Goal: Task Accomplishment & Management: Use online tool/utility

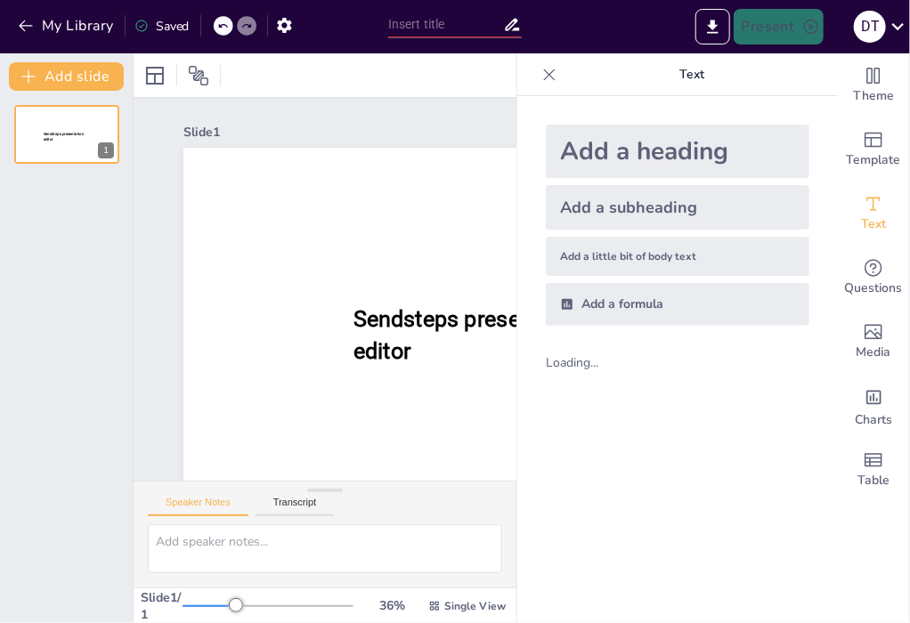
type input "New Sendsteps"
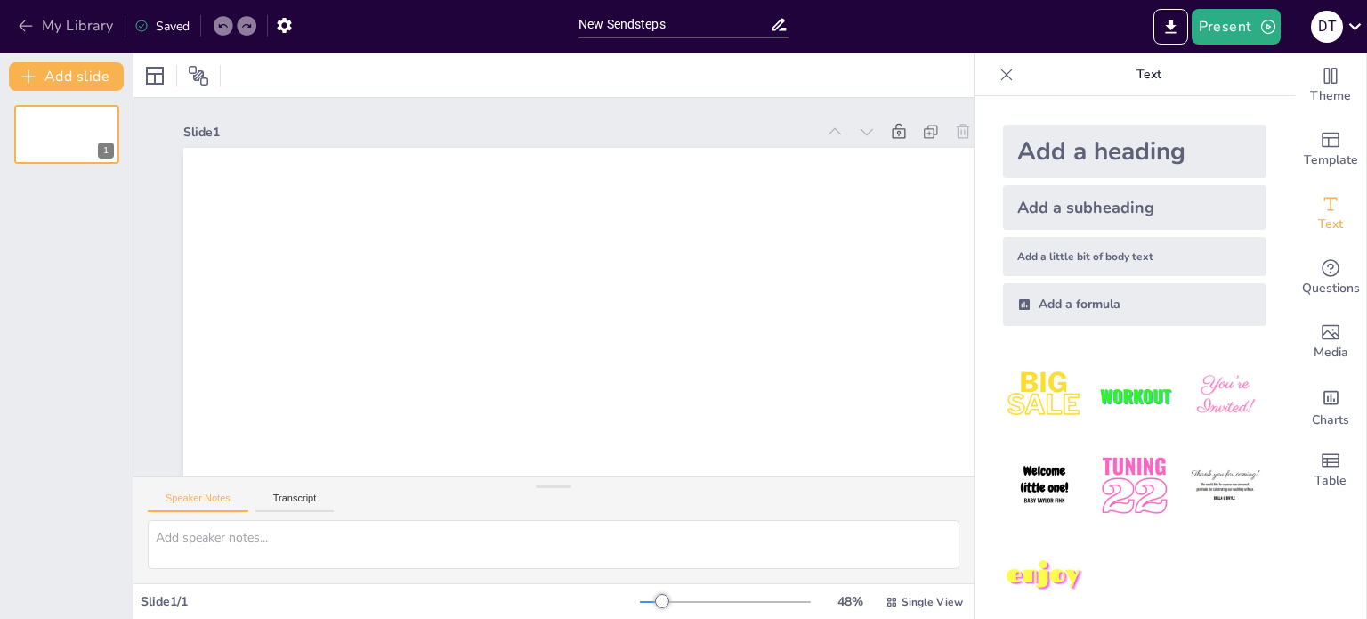
click at [65, 14] on button "My Library" at bounding box center [67, 26] width 108 height 28
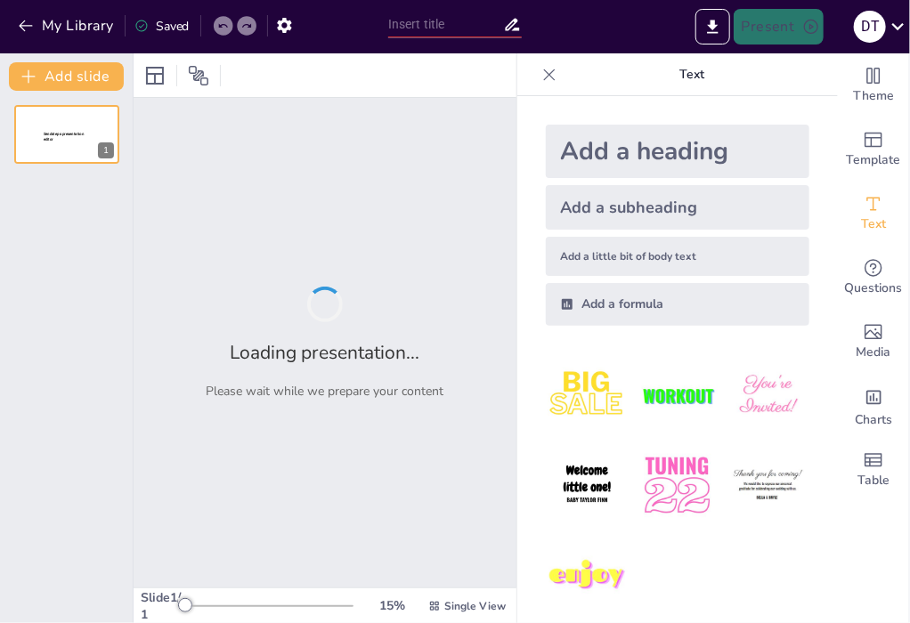
type input "Swedbank ilgtspējas ziņojuma analīze"
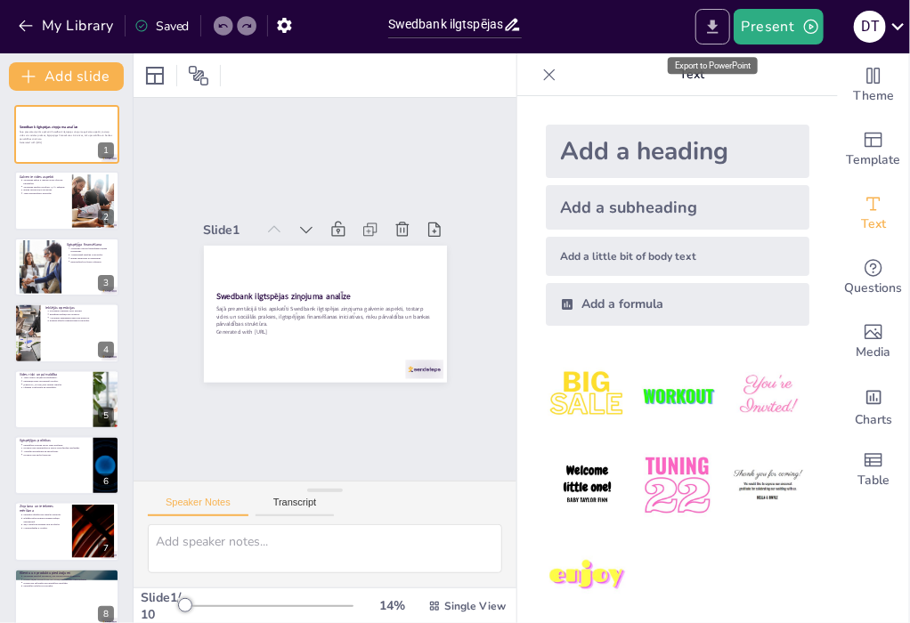
click at [716, 18] on icon "Export to PowerPoint" at bounding box center [712, 27] width 19 height 19
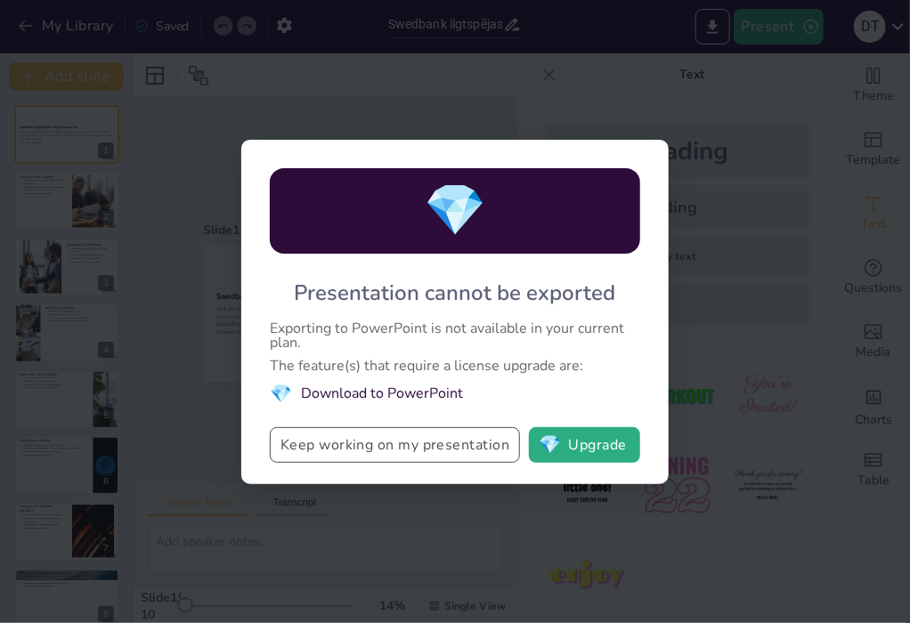
click at [417, 441] on button "Keep working on my presentation" at bounding box center [395, 445] width 250 height 36
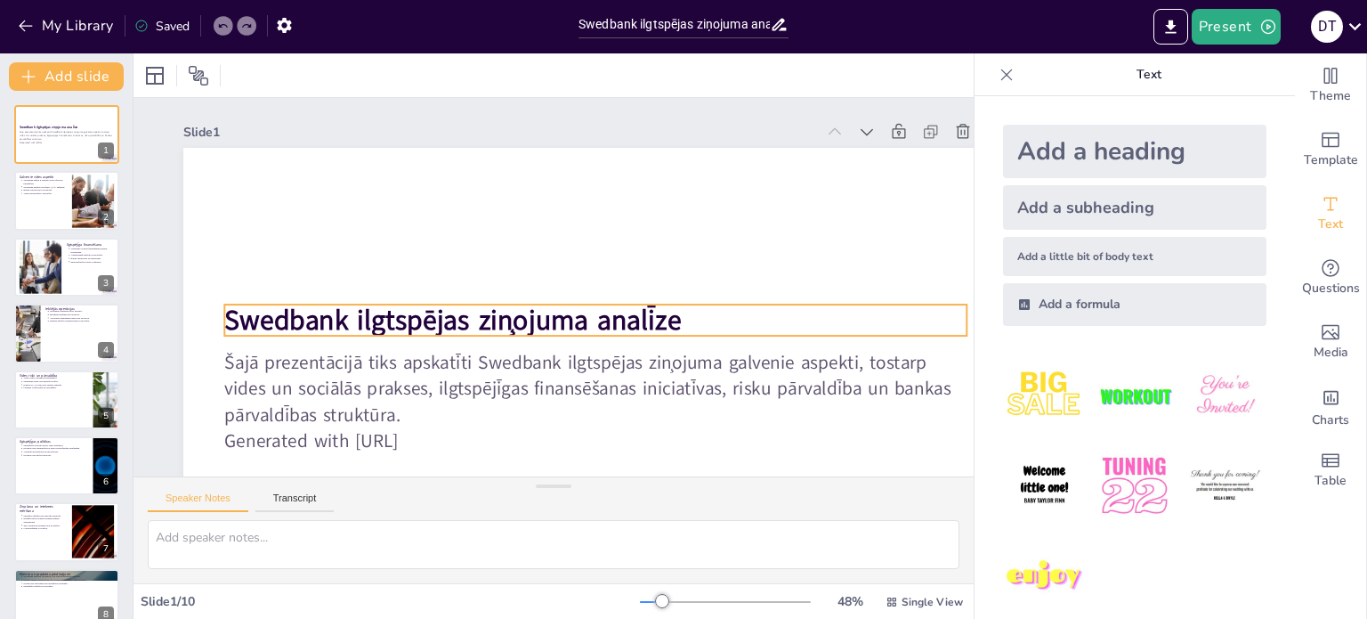
click at [659, 316] on strong "Swedbank ilgtspējas ziņojuma analīze" at bounding box center [450, 309] width 458 height 85
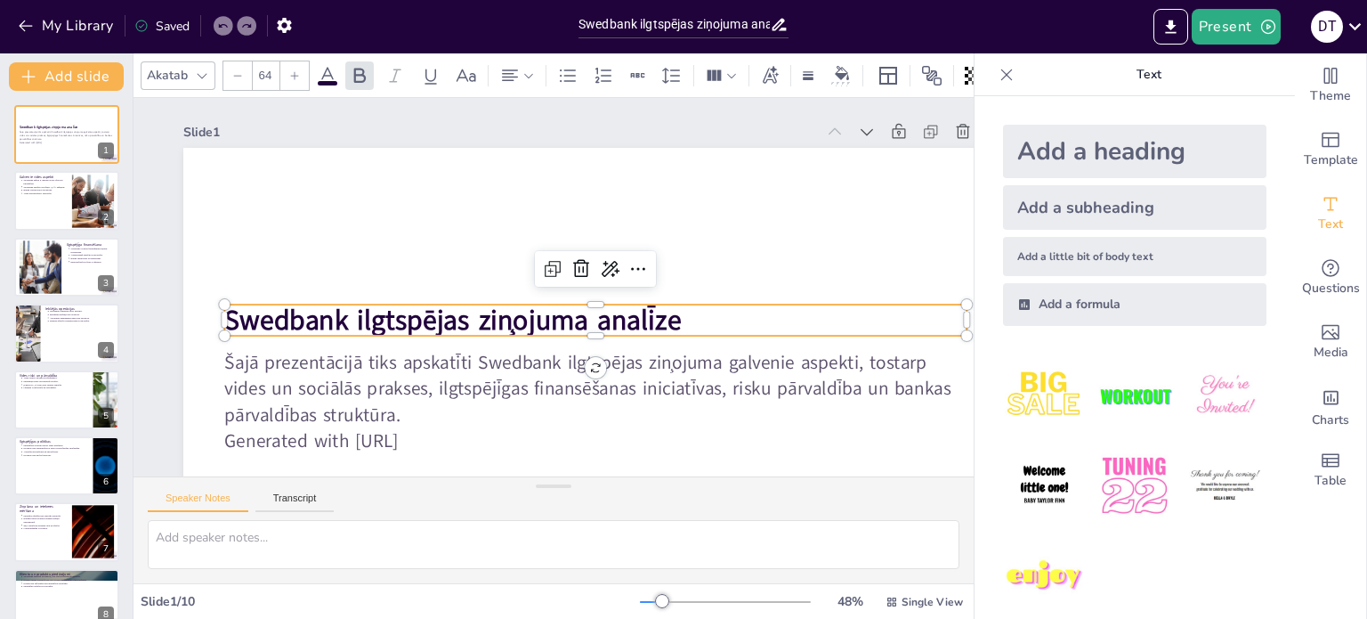
click at [655, 319] on strong "Swedbank ilgtspējas ziņojuma analīze" at bounding box center [452, 319] width 457 height 37
click at [654, 319] on strong "Swedbank ilgtspējas ziņojuma analīze" at bounding box center [450, 309] width 458 height 85
click at [649, 319] on strong "Swedbank ilgtspējas ziņojuma analīze" at bounding box center [453, 254] width 392 height 299
click at [656, 322] on strong "Swedbank ilgtspējas ziņojuma analīze" at bounding box center [450, 309] width 458 height 85
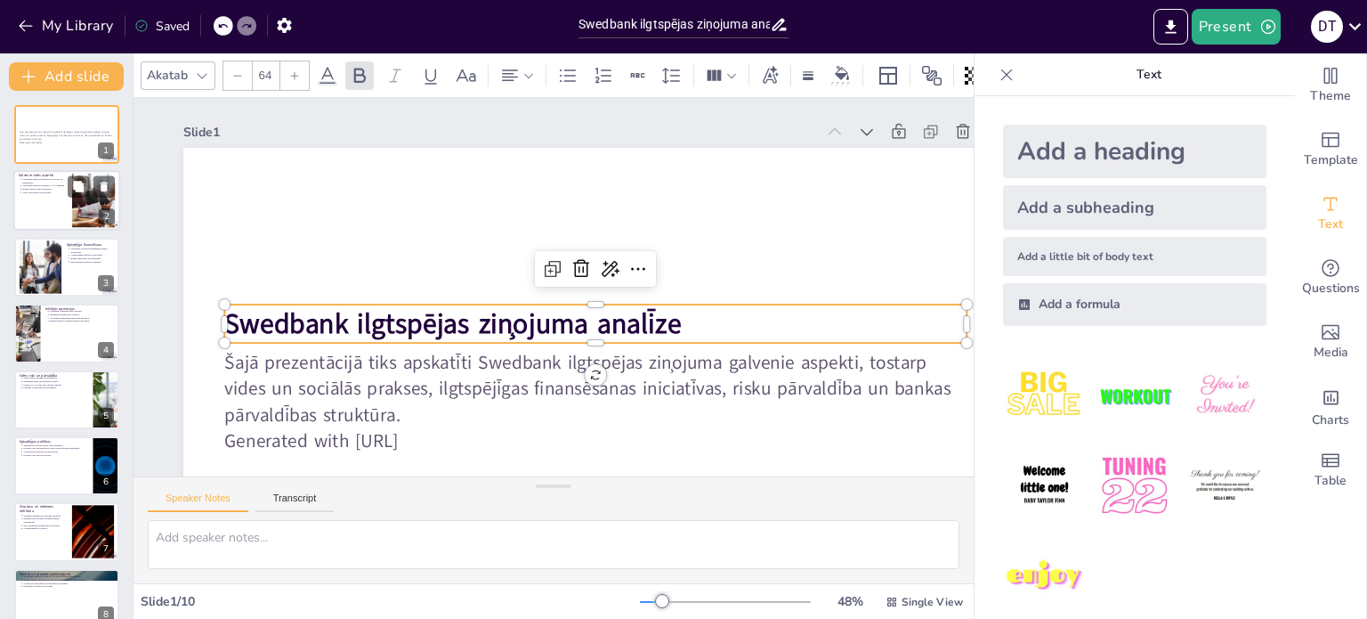
click at [69, 209] on div at bounding box center [66, 201] width 107 height 61
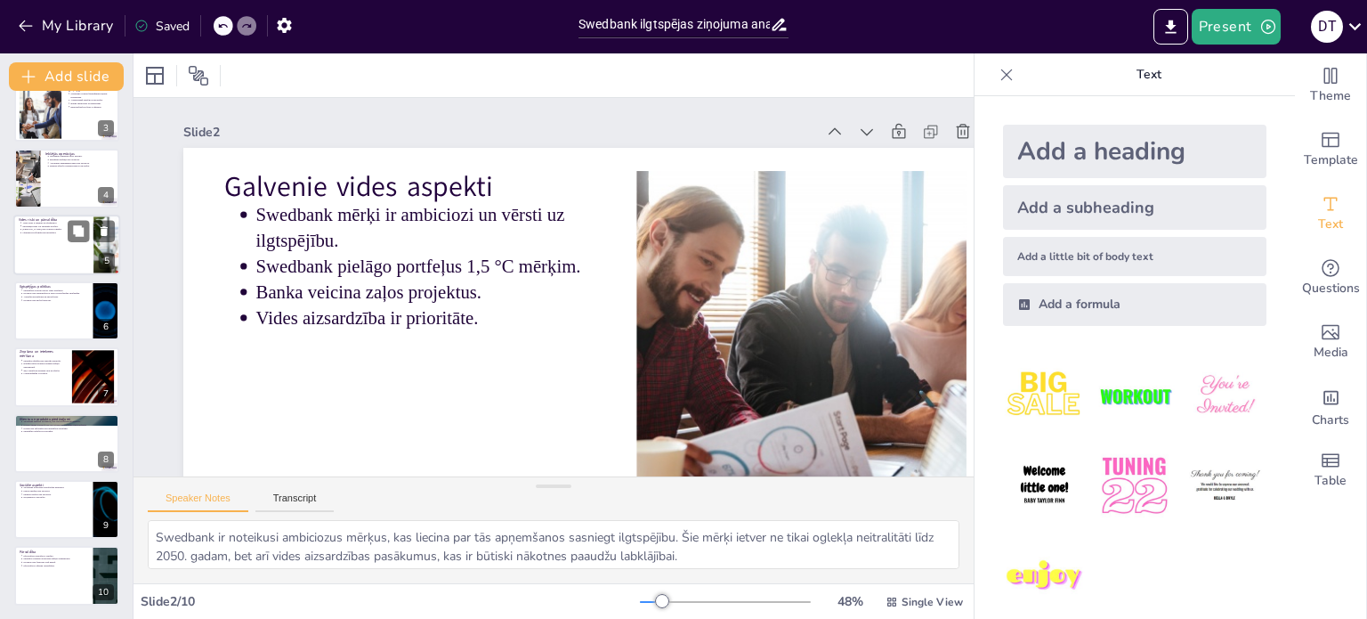
click at [74, 309] on div at bounding box center [66, 310] width 105 height 59
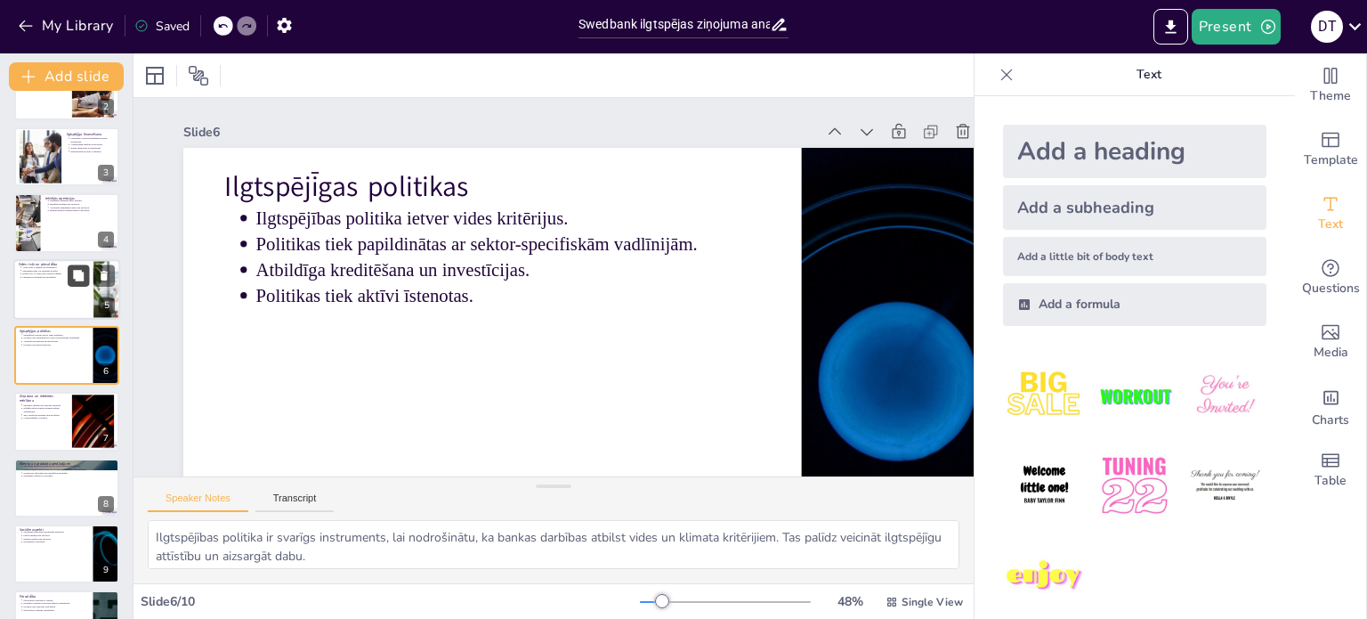
scroll to position [155, 0]
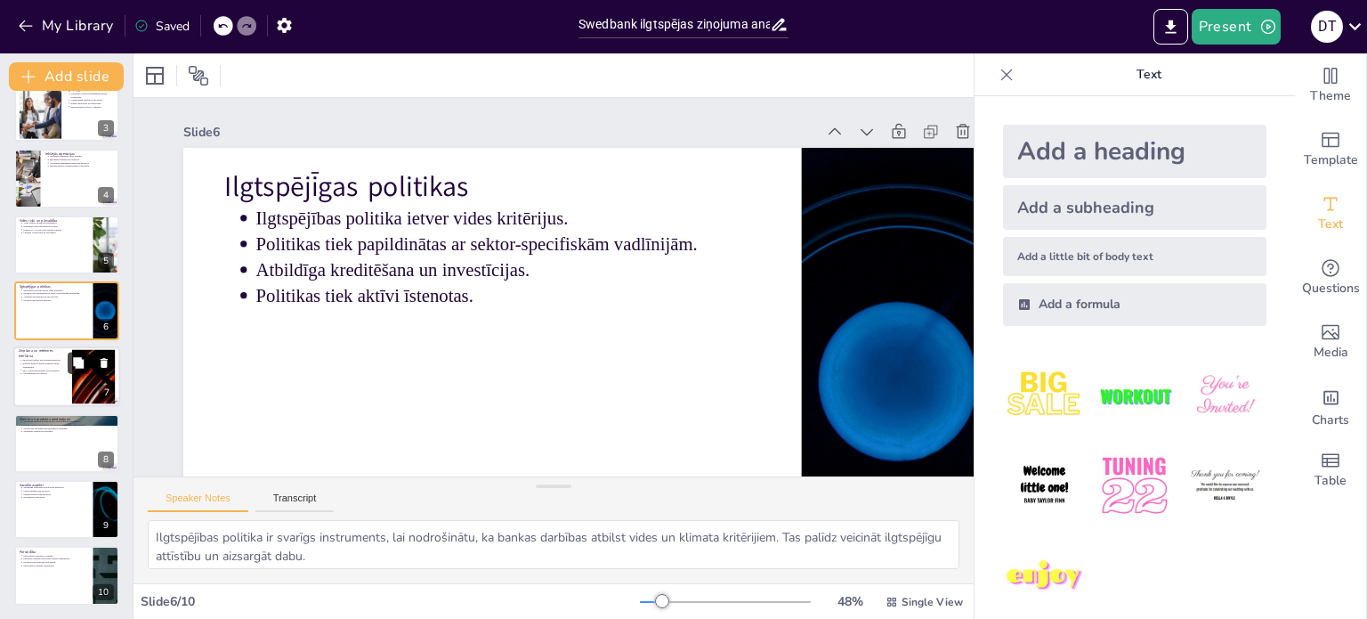
click at [85, 370] on button at bounding box center [78, 362] width 21 height 21
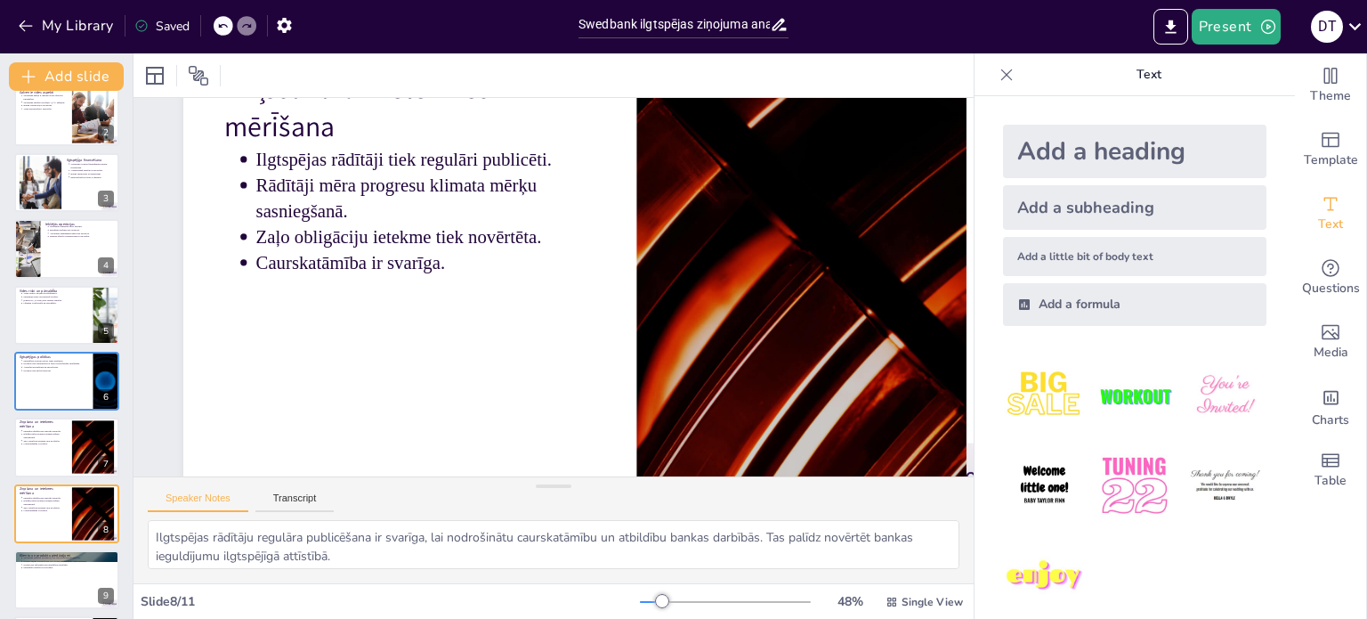
scroll to position [221, 0]
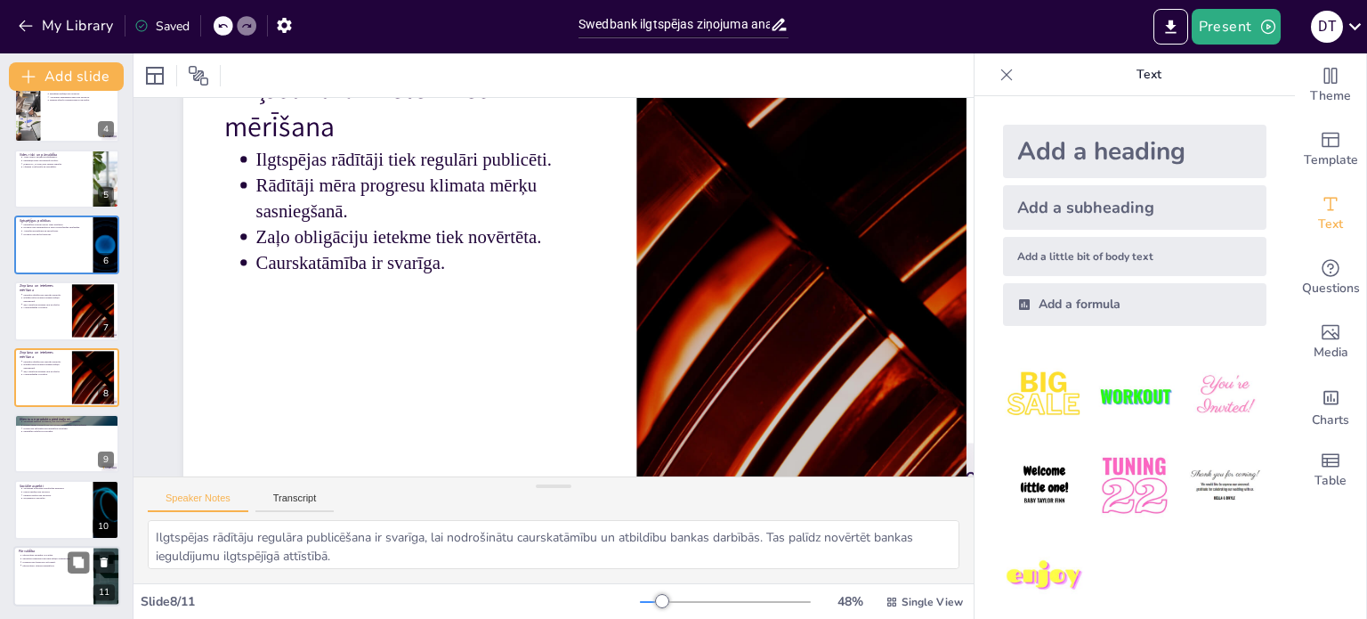
click at [78, 583] on div at bounding box center [66, 576] width 107 height 61
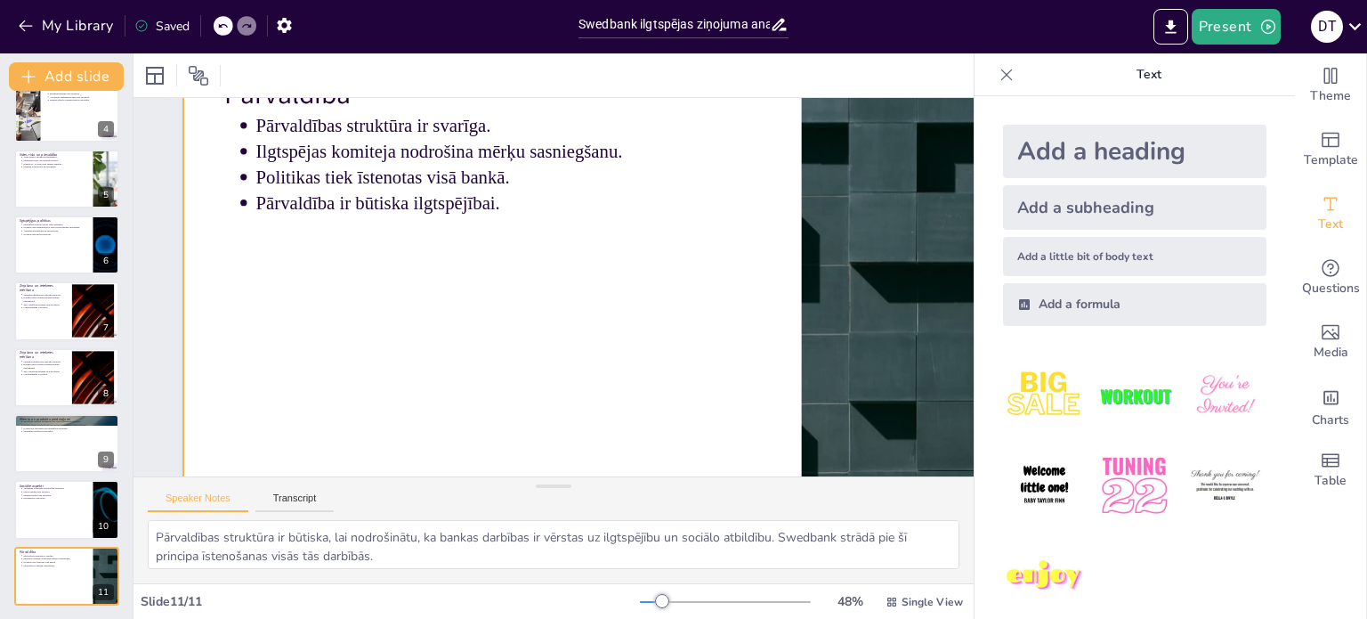
scroll to position [0, 0]
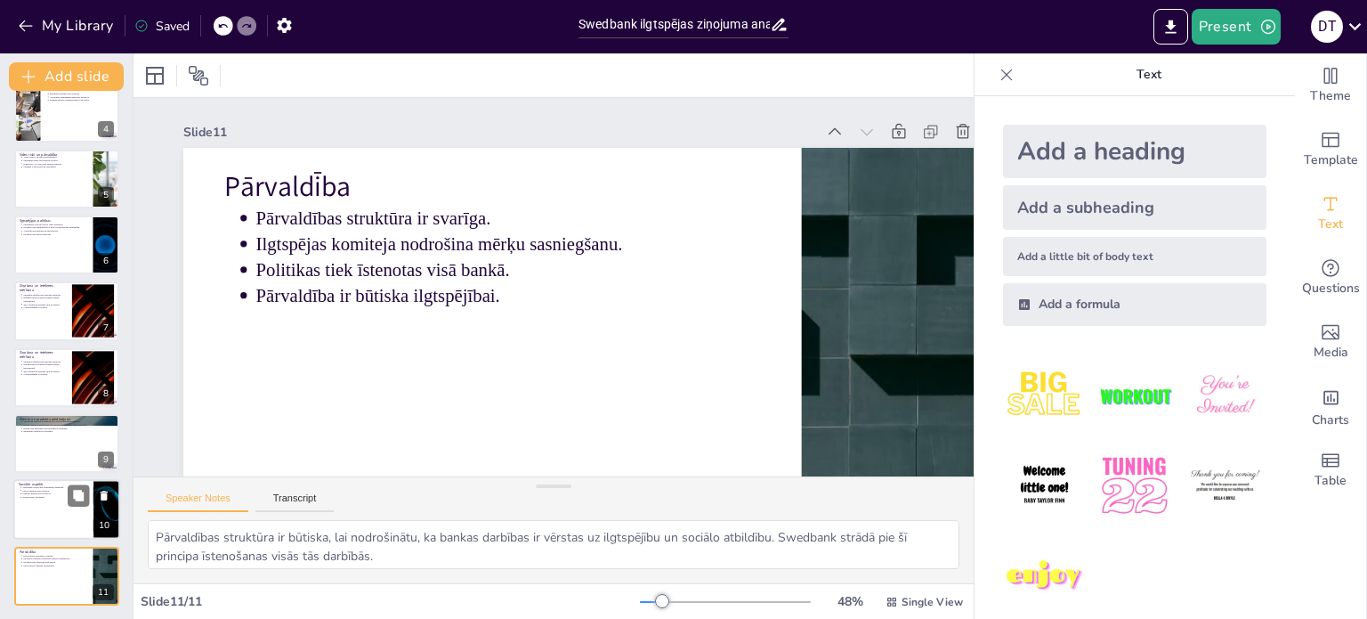
click at [55, 497] on p "Iekļaušana ir prioritāte." at bounding box center [55, 498] width 66 height 4
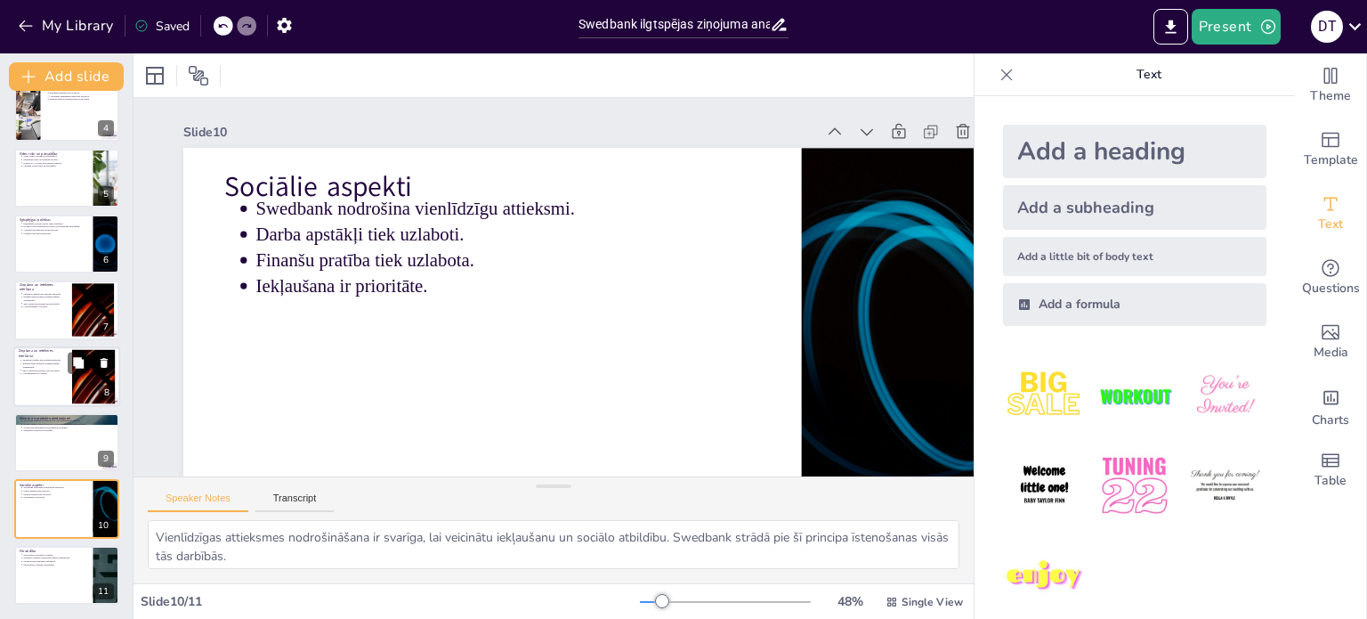
click at [58, 382] on div at bounding box center [66, 376] width 107 height 61
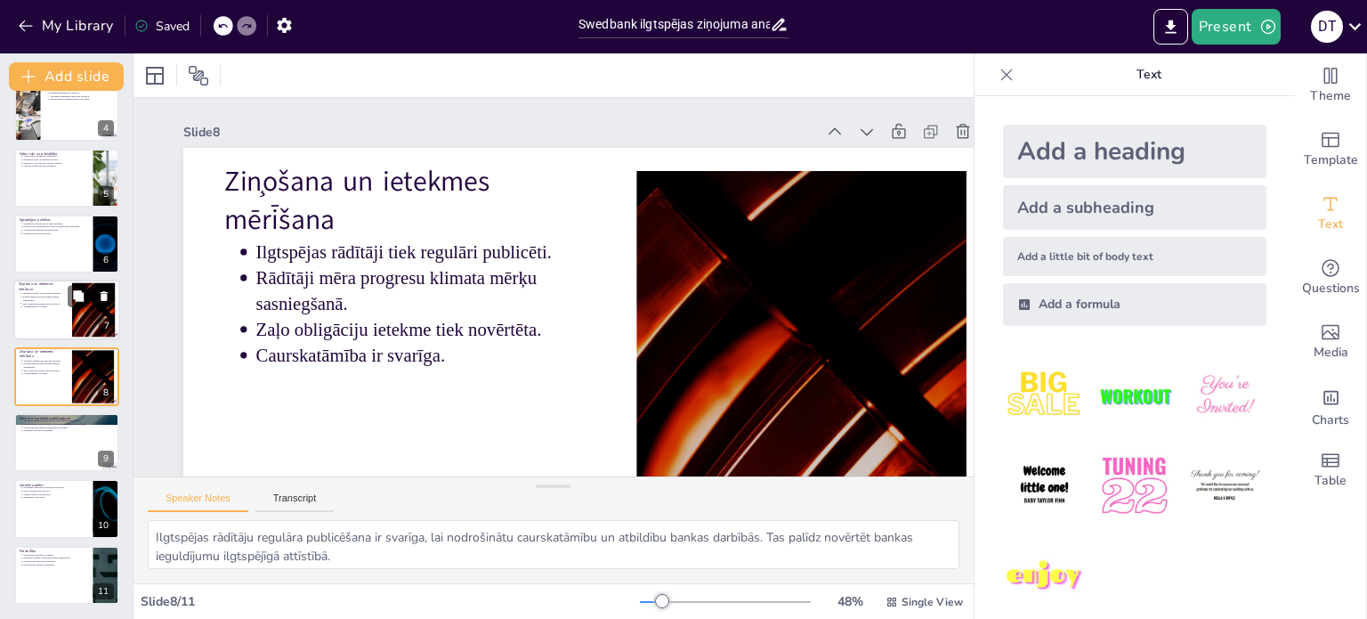
click at [53, 307] on p "Caurskatāmība ir svarīga." at bounding box center [44, 307] width 45 height 4
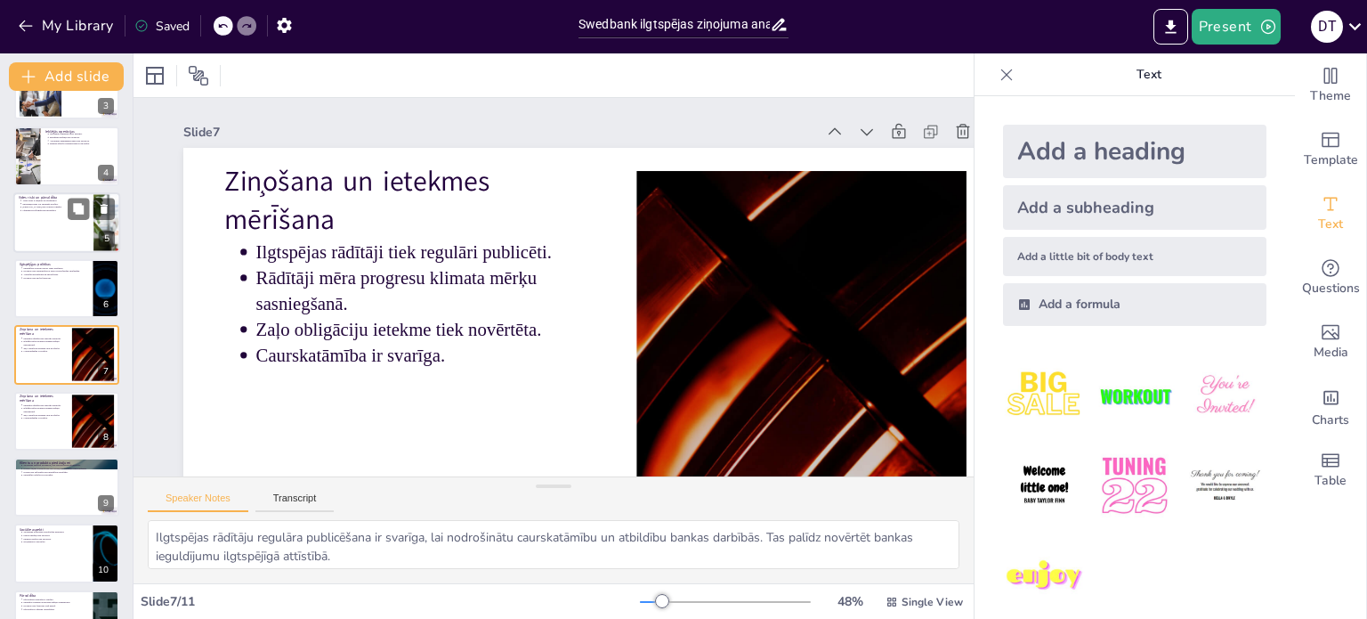
click at [44, 235] on div at bounding box center [66, 222] width 107 height 61
type textarea "Vides riski iekļaušana kredītriskos un investīciju novērtējumos ir svarīga, jo …"
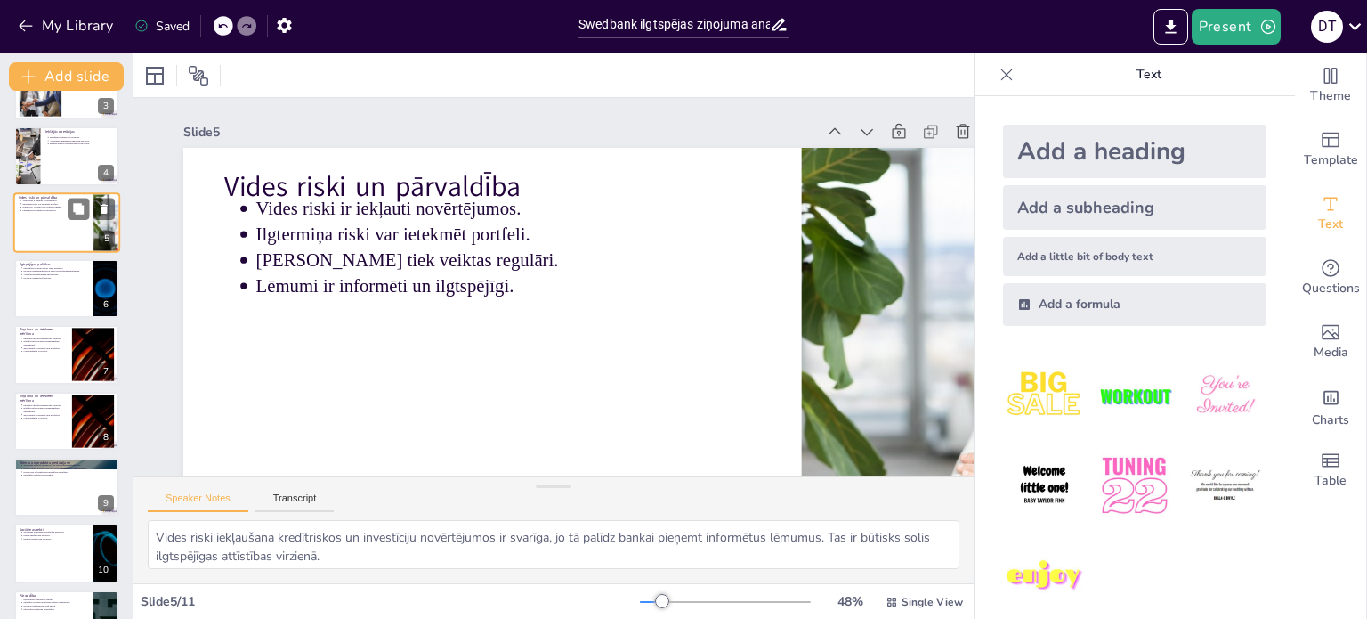
scroll to position [45, 0]
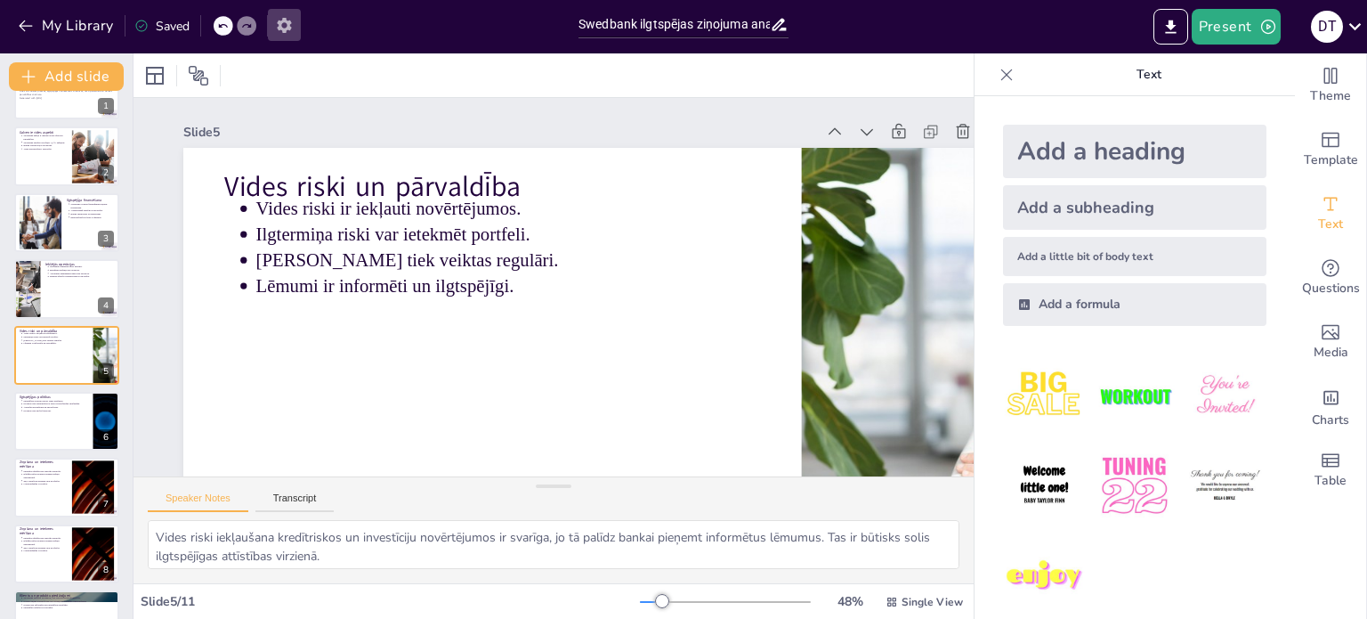
click at [281, 25] on icon "button" at bounding box center [284, 25] width 14 height 15
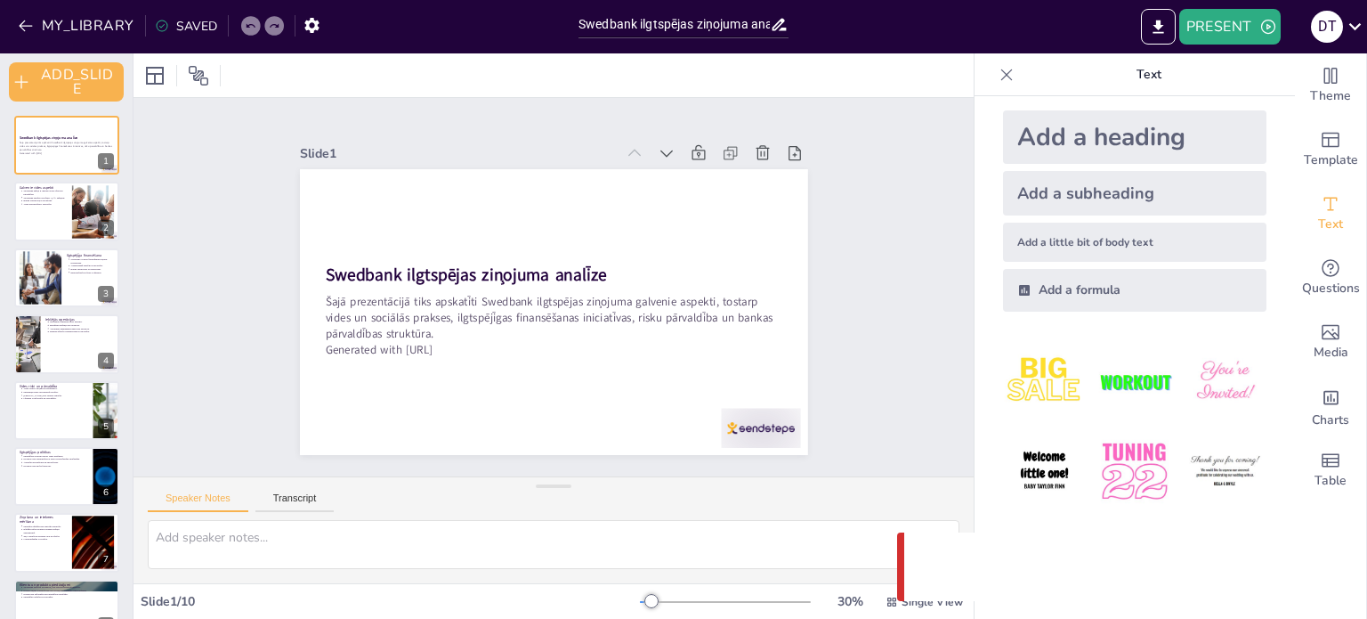
scroll to position [18, 0]
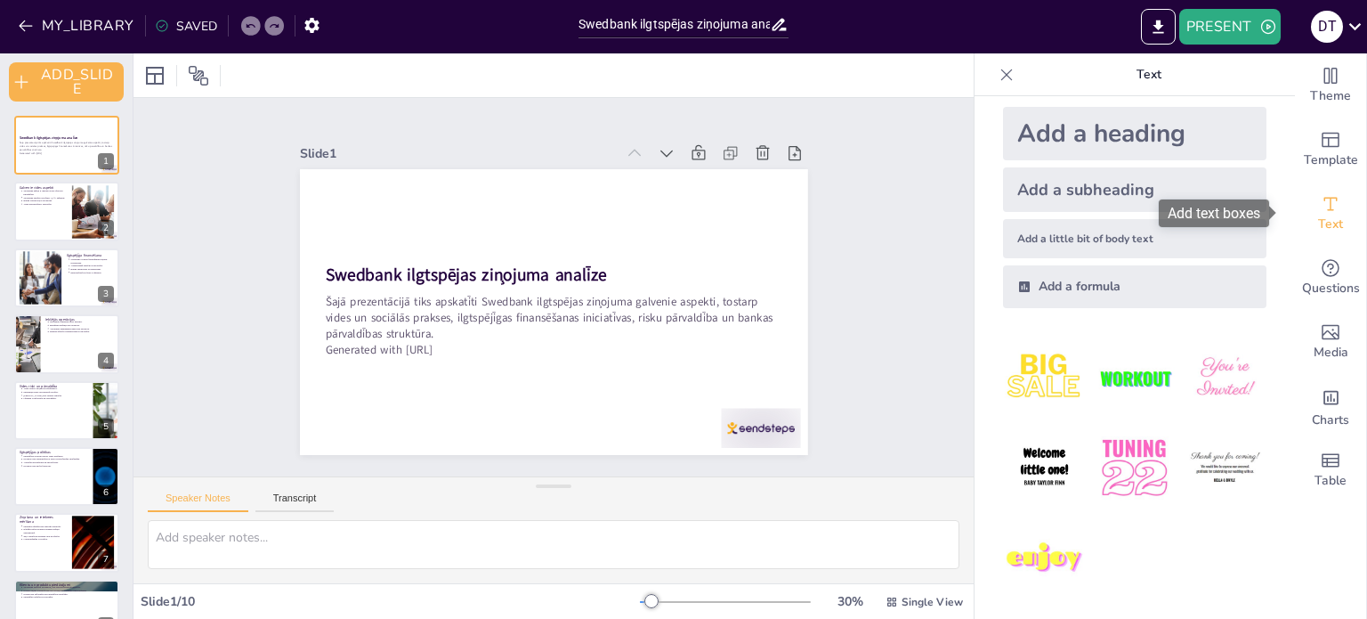
click at [1318, 216] on span "Text" at bounding box center [1330, 225] width 25 height 20
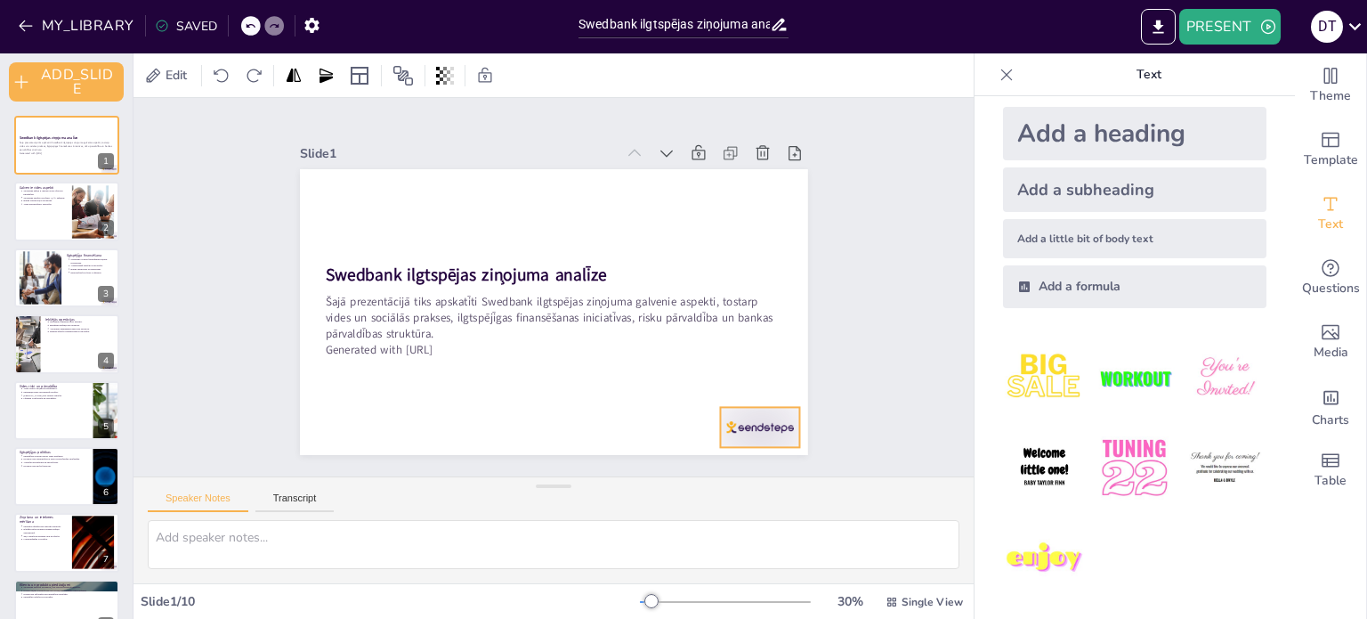
click at [765, 417] on div at bounding box center [759, 427] width 79 height 40
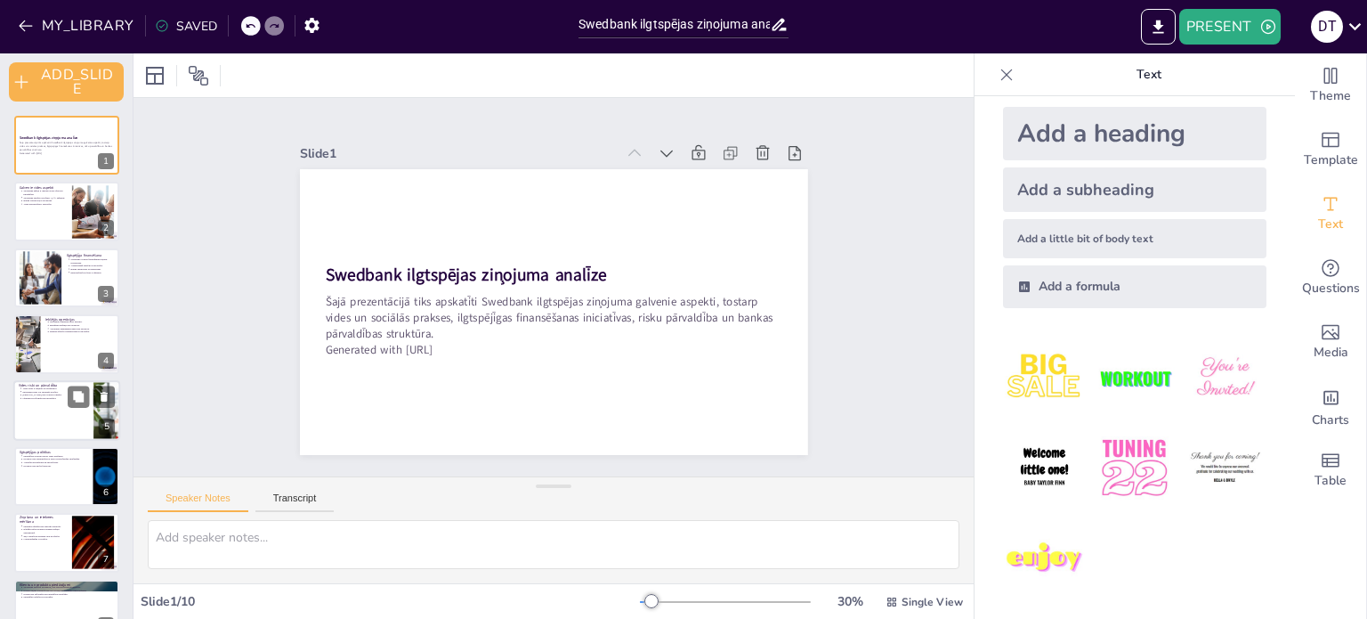
scroll to position [0, 0]
click at [1161, 24] on icon "EXPORT_TO_POWERPOINT" at bounding box center [1158, 26] width 11 height 13
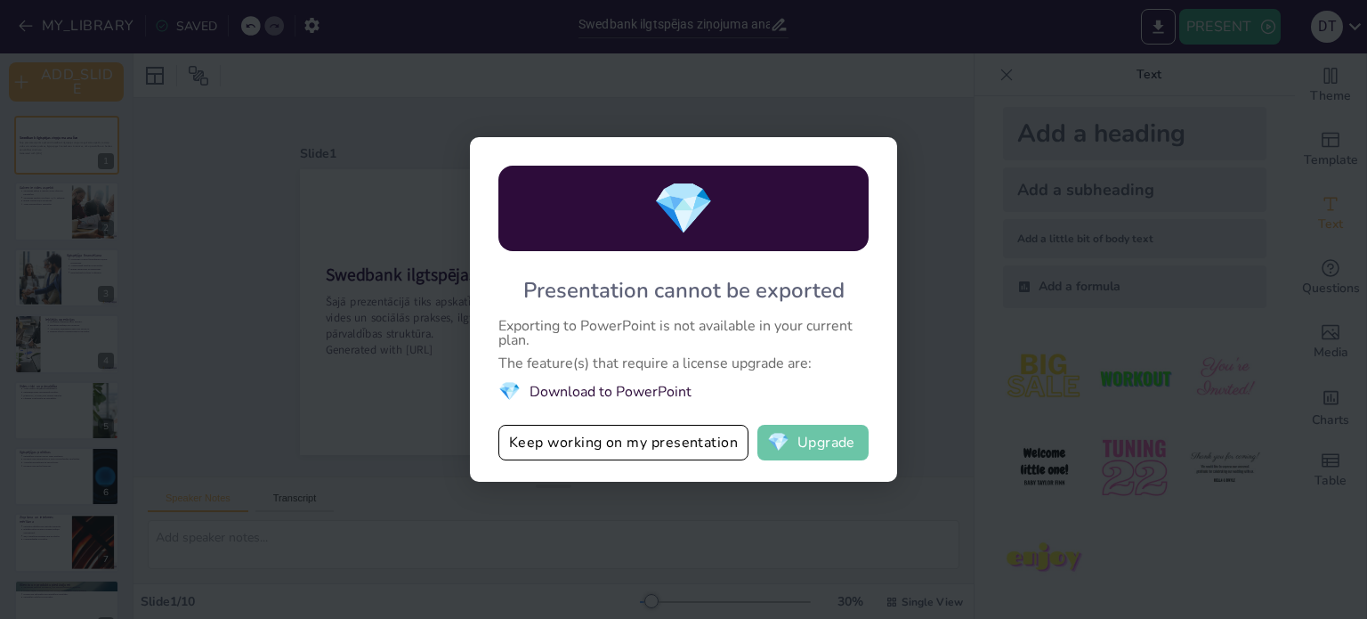
click at [837, 437] on button "💎 Upgrade" at bounding box center [812, 443] width 111 height 36
